Goal: Find specific page/section: Find specific page/section

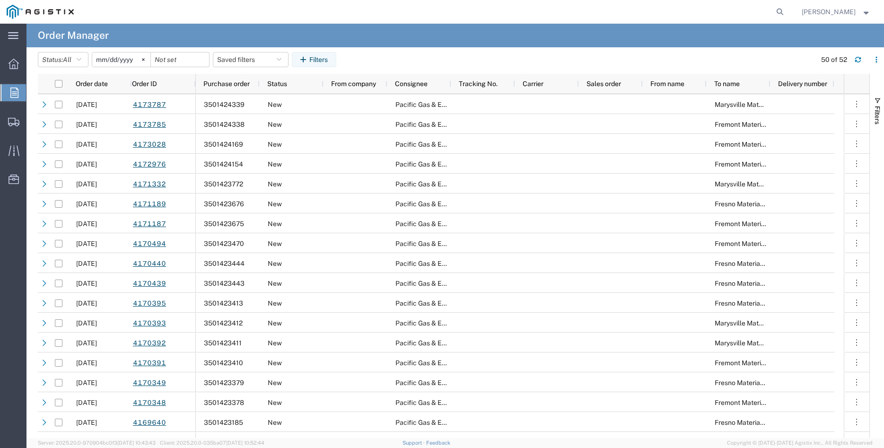
click at [17, 94] on icon at bounding box center [14, 92] width 8 height 10
